Goal: Task Accomplishment & Management: Complete application form

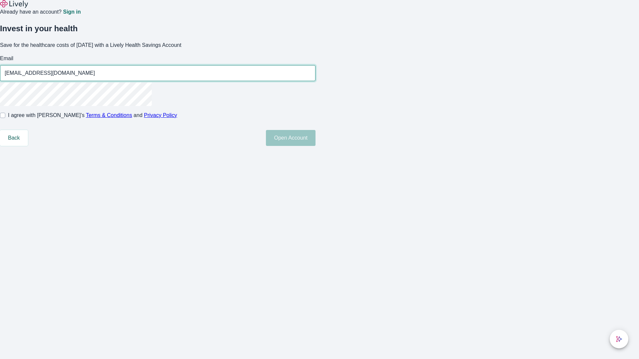
type input "[EMAIL_ADDRESS][DOMAIN_NAME]"
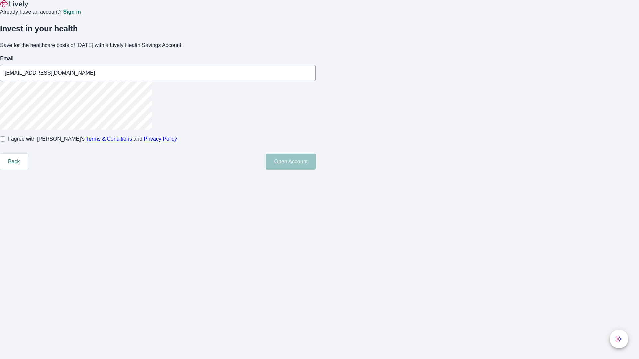
click at [5, 142] on input "I agree with Lively’s Terms & Conditions and Privacy Policy" at bounding box center [2, 138] width 5 height 5
checkbox input "true"
click at [315, 170] on button "Open Account" at bounding box center [291, 162] width 50 height 16
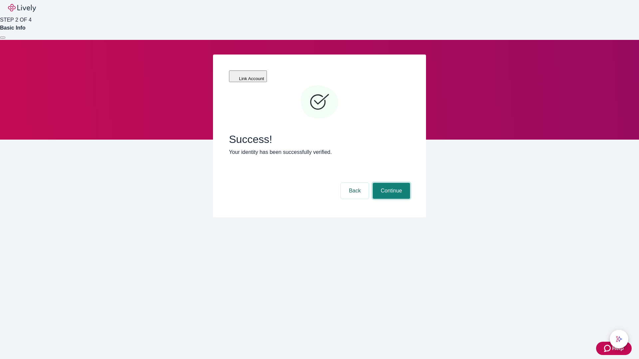
click at [390, 183] on button "Continue" at bounding box center [391, 191] width 37 height 16
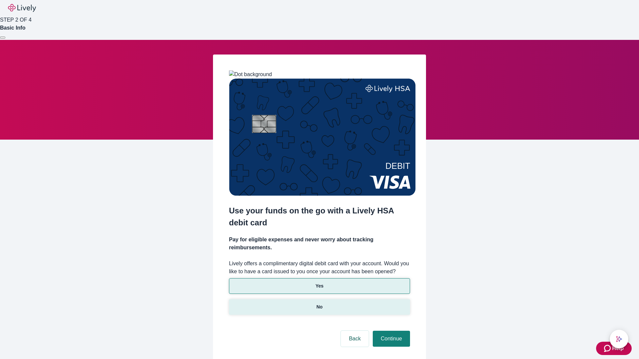
click at [319, 304] on p "No" at bounding box center [319, 307] width 6 height 7
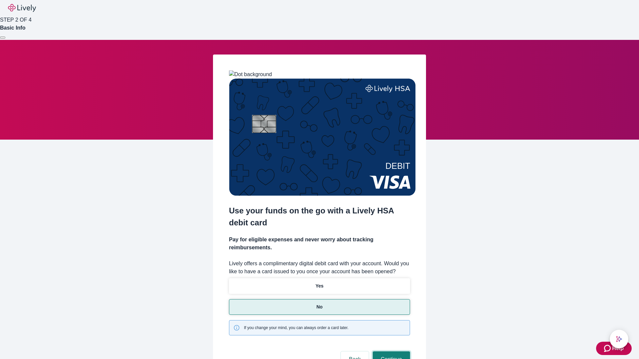
click at [390, 352] on button "Continue" at bounding box center [391, 360] width 37 height 16
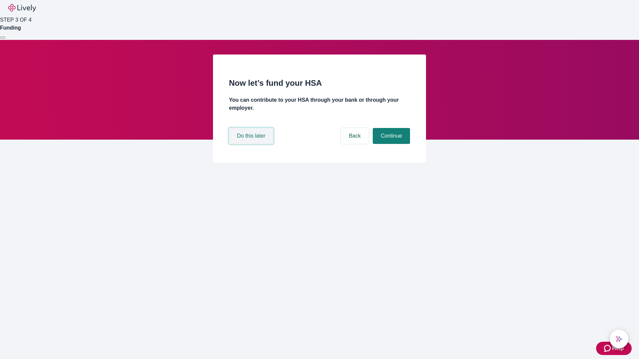
click at [252, 144] on button "Do this later" at bounding box center [251, 136] width 44 height 16
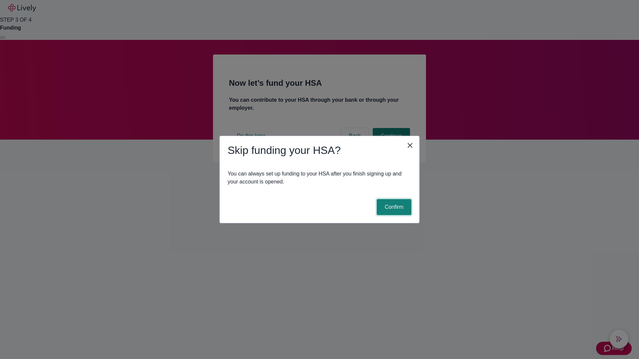
click at [393, 207] on button "Confirm" at bounding box center [394, 207] width 35 height 16
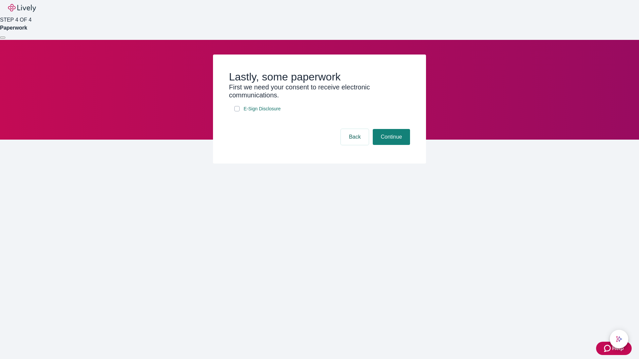
click at [237, 111] on input "E-Sign Disclosure" at bounding box center [236, 108] width 5 height 5
checkbox input "true"
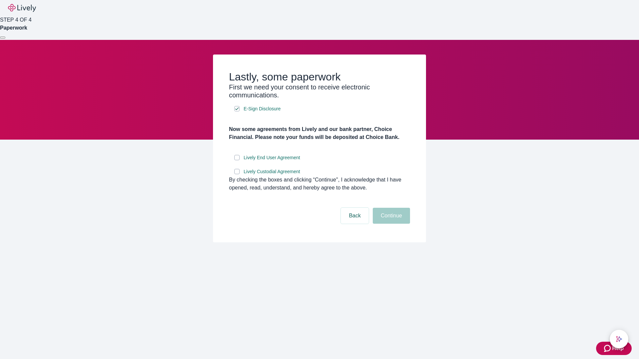
click at [237, 160] on input "Lively End User Agreement" at bounding box center [236, 157] width 5 height 5
checkbox input "true"
click at [237, 174] on input "Lively Custodial Agreement" at bounding box center [236, 171] width 5 height 5
checkbox input "true"
click at [390, 224] on button "Continue" at bounding box center [391, 216] width 37 height 16
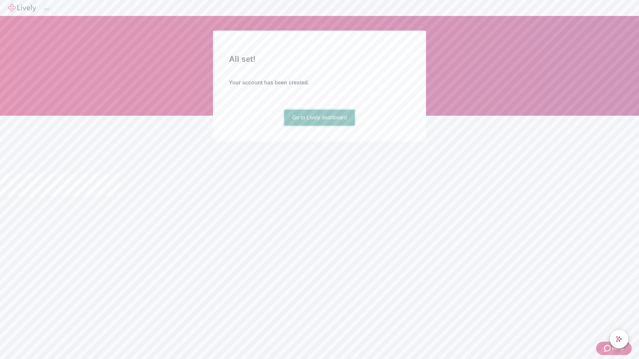
click at [319, 126] on link "Go to Lively dashboard" at bounding box center [319, 118] width 71 height 16
